Goal: Task Accomplishment & Management: Manage account settings

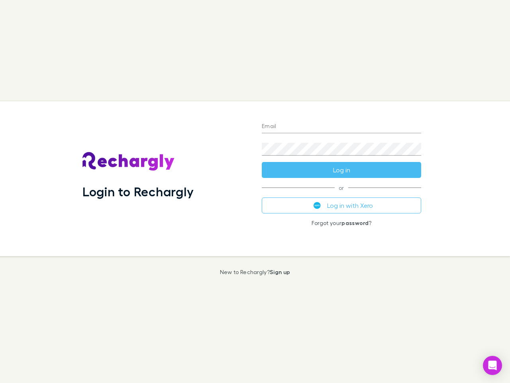
click at [255, 191] on div "Login to Rechargly" at bounding box center [165, 178] width 179 height 155
click at [341, 127] on input "Email" at bounding box center [341, 126] width 159 height 13
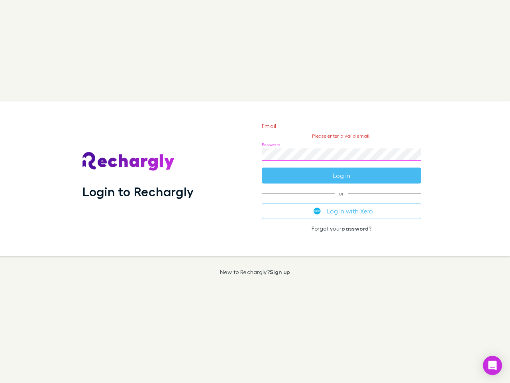
click at [341, 170] on form "Email Please enter a valid email. Password Log in" at bounding box center [341, 148] width 159 height 69
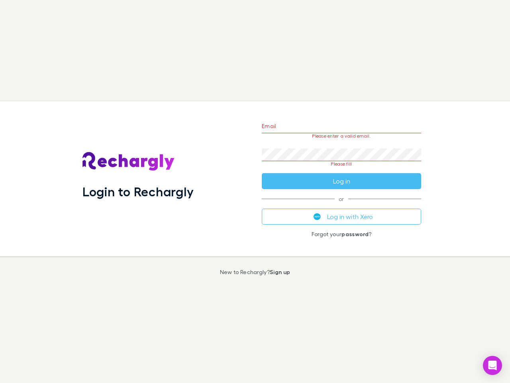
click at [341, 205] on div "Email Please enter a valid email. Password Please fill Log in or Log in with Xe…" at bounding box center [341, 178] width 172 height 155
click at [493, 365] on icon "Open Intercom Messenger" at bounding box center [493, 365] width 8 height 10
